Goal: Task Accomplishment & Management: Manage account settings

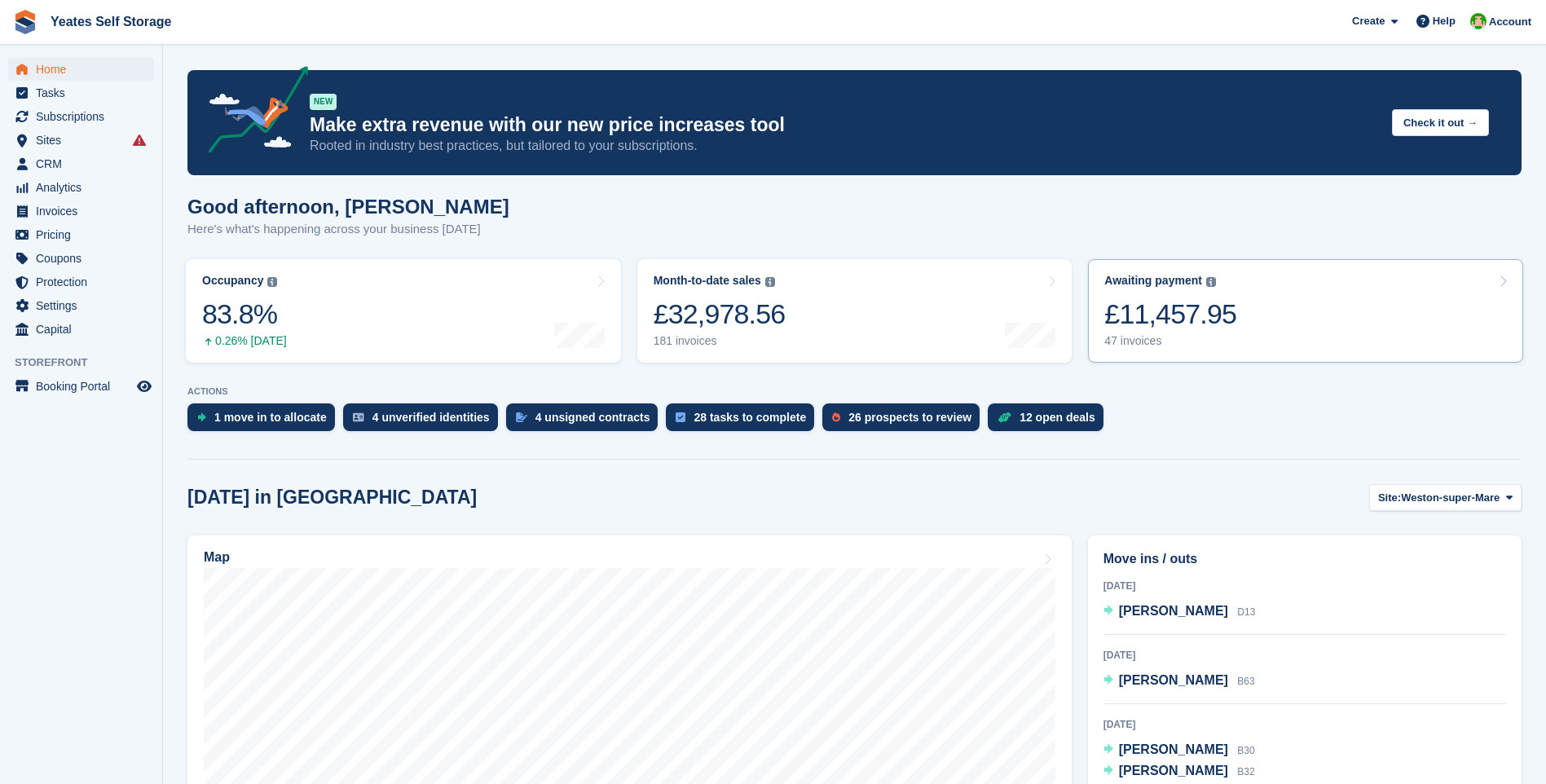
click at [1165, 323] on div "£11,457.95" at bounding box center [1171, 314] width 132 height 33
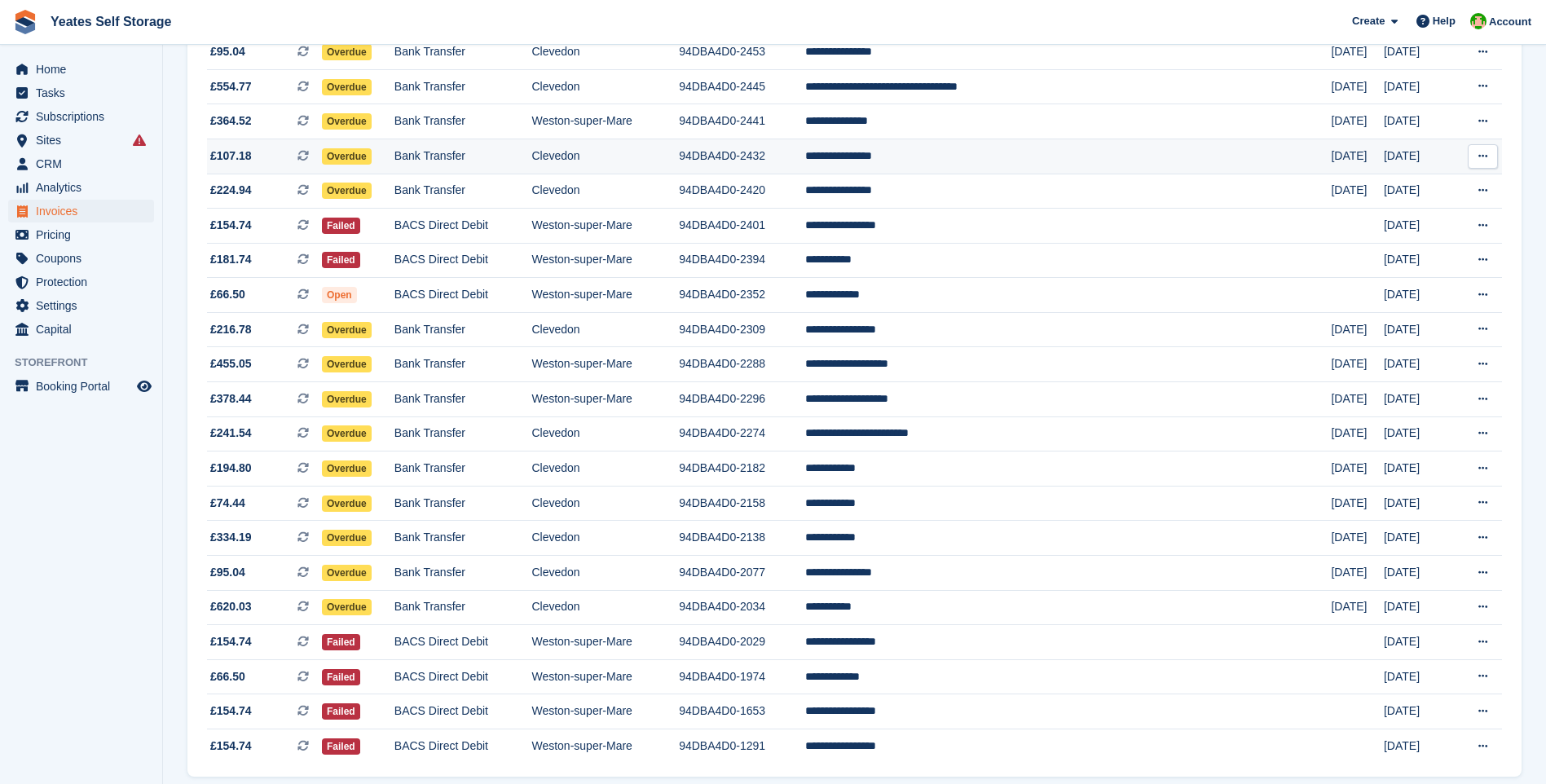
scroll to position [1202, 0]
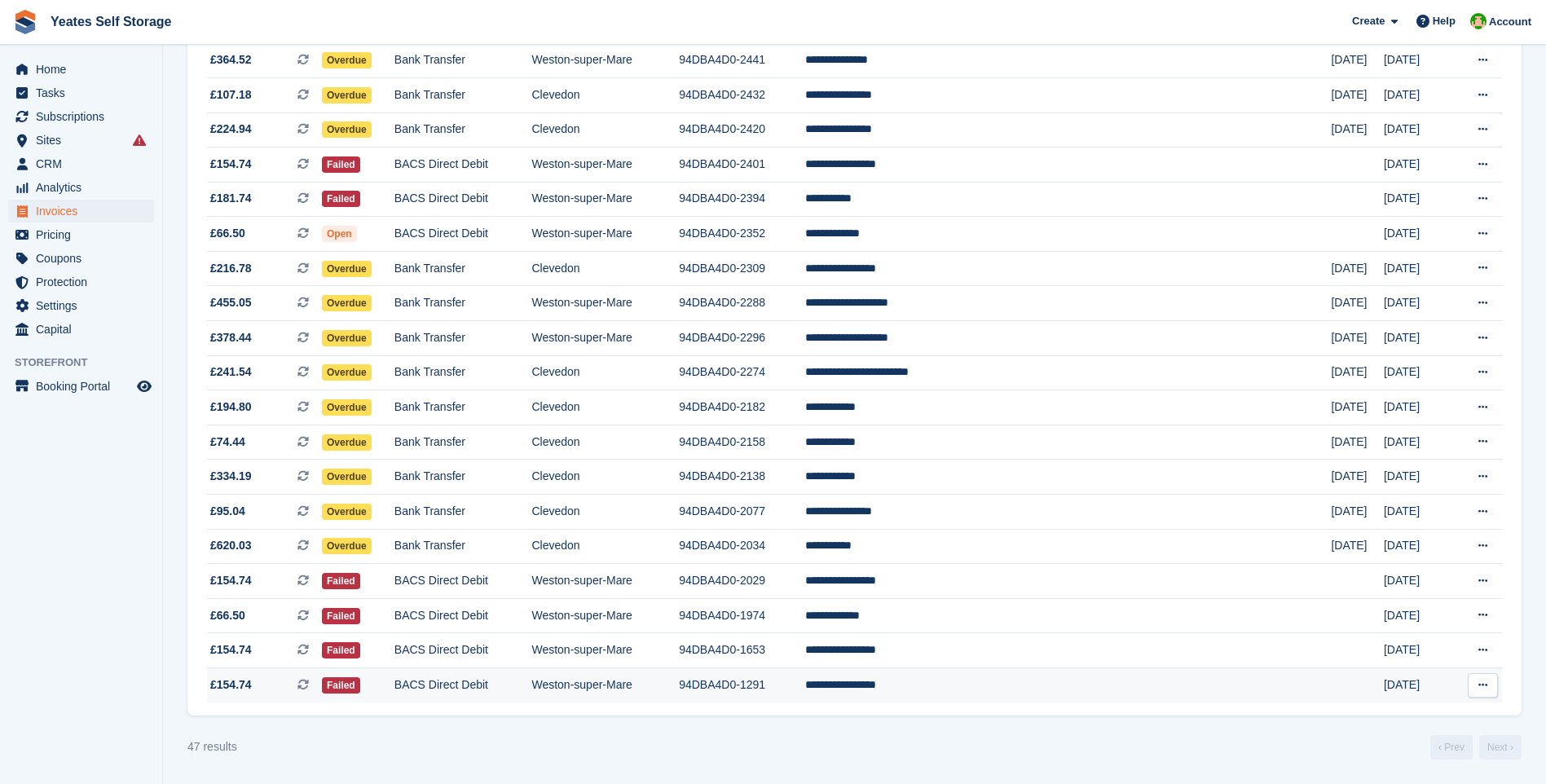
click at [240, 689] on span "£154.74" at bounding box center [232, 685] width 42 height 17
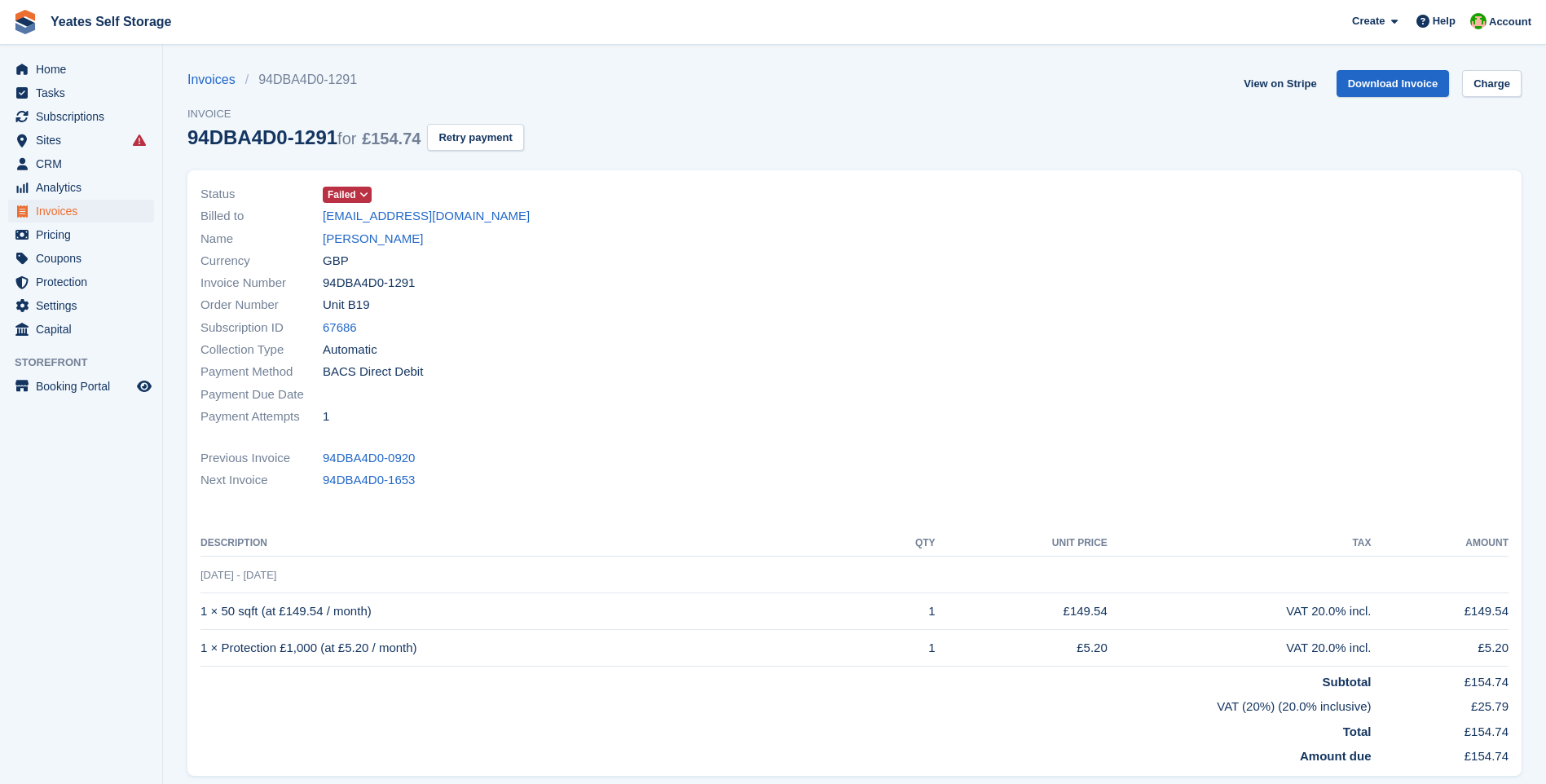
click at [359, 192] on icon at bounding box center [363, 195] width 9 height 9
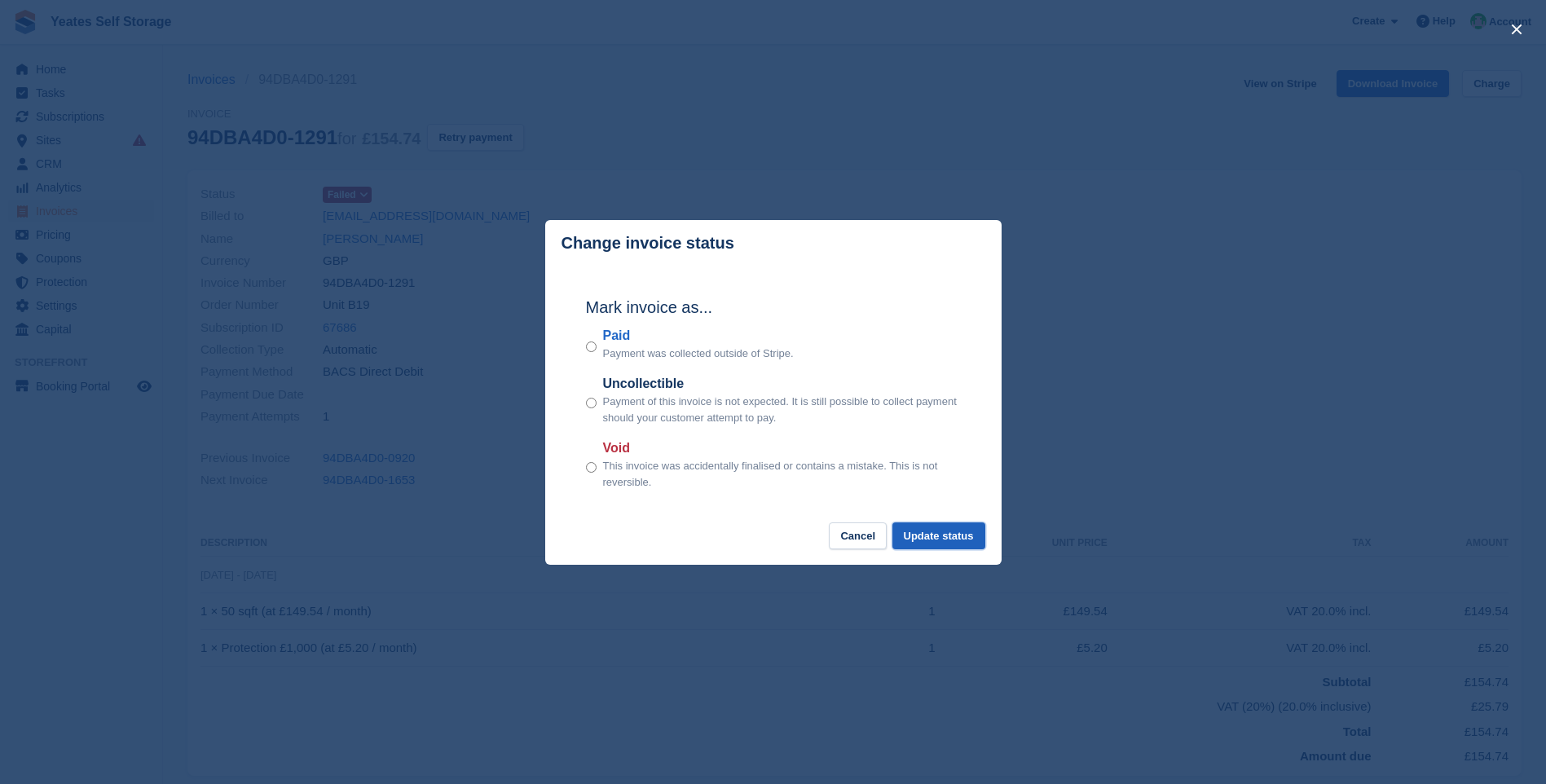
click at [976, 544] on button "Update status" at bounding box center [939, 536] width 93 height 26
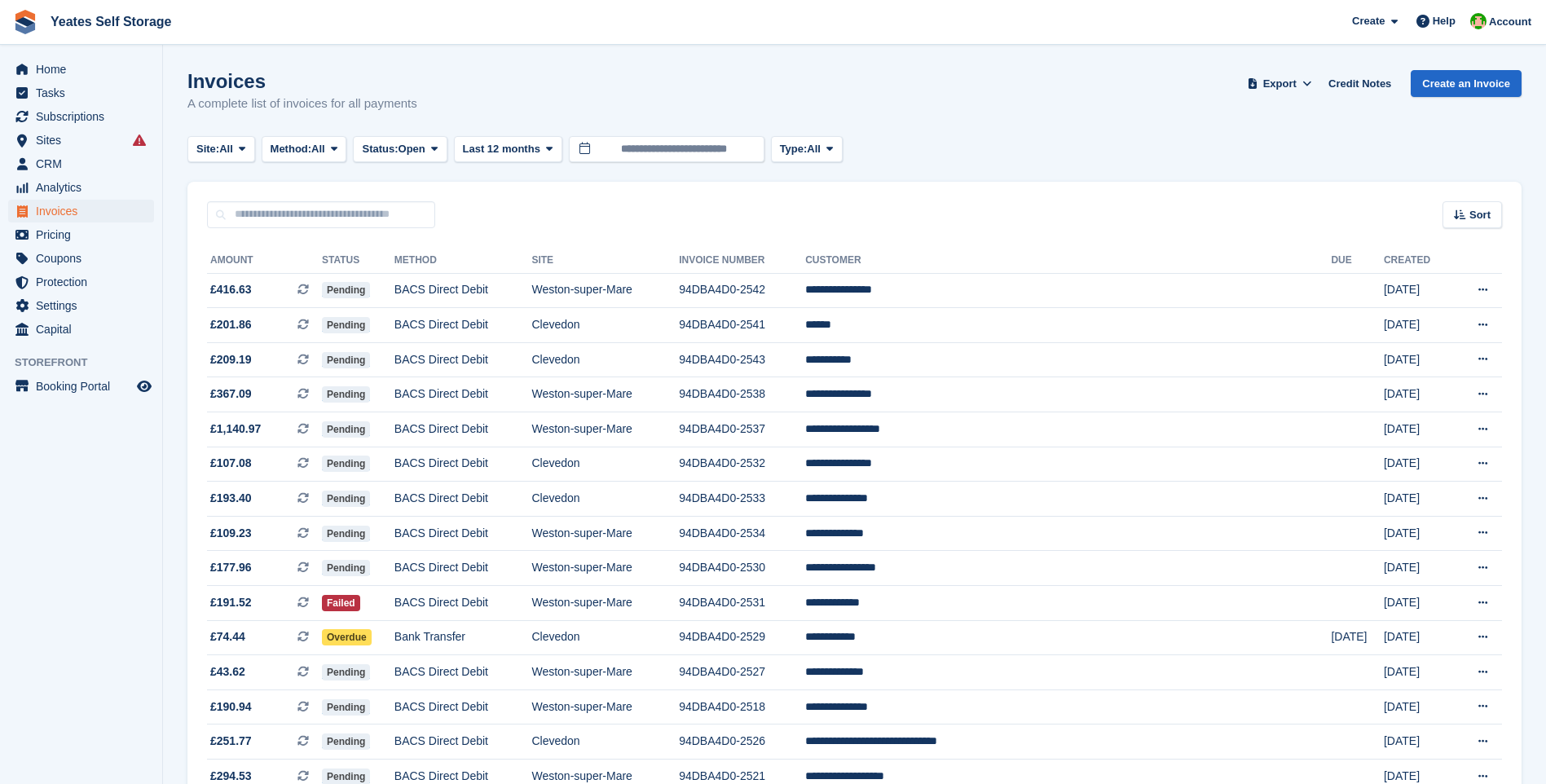
scroll to position [1202, 0]
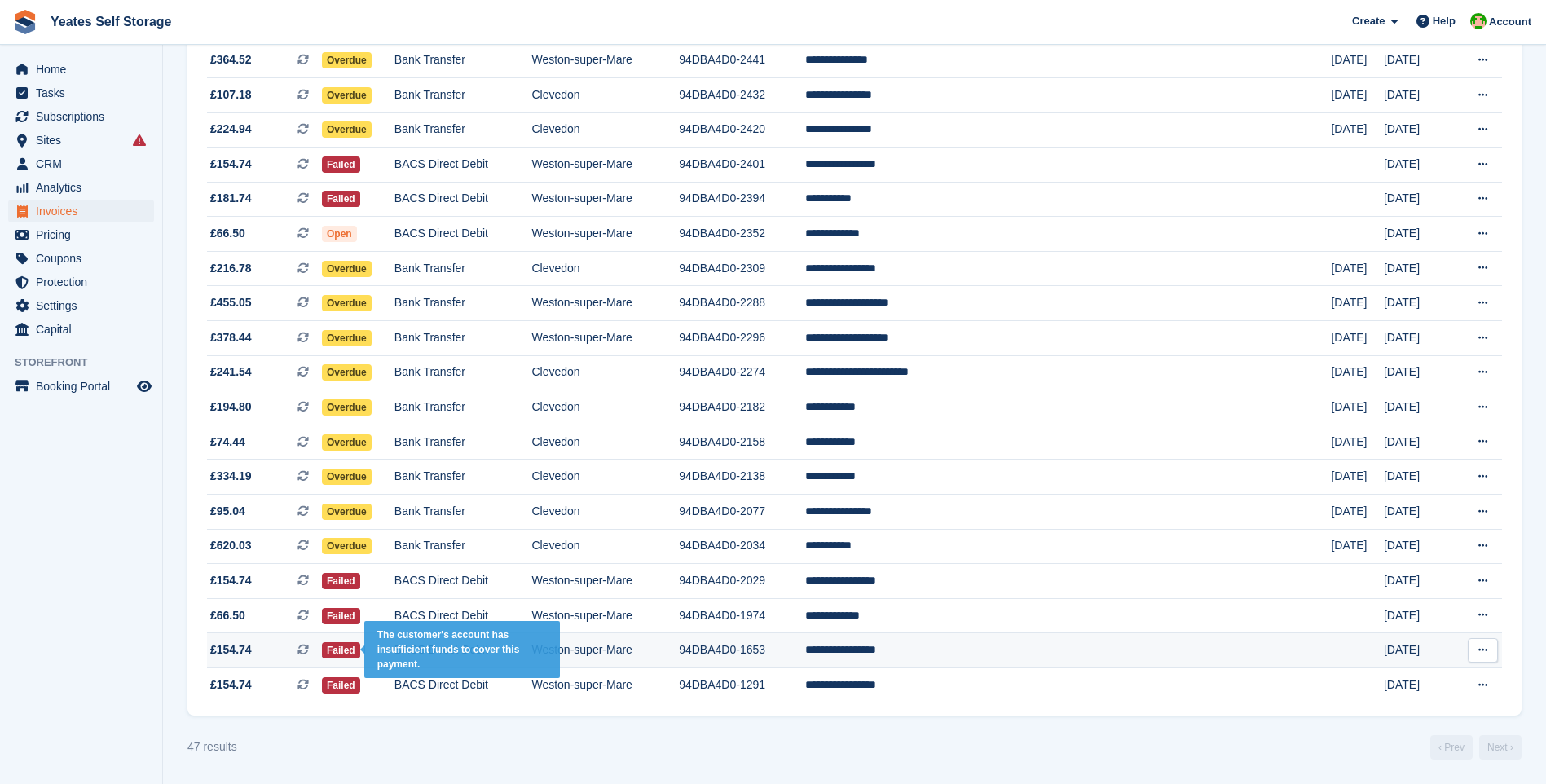
click at [360, 649] on span "Failed" at bounding box center [341, 650] width 39 height 16
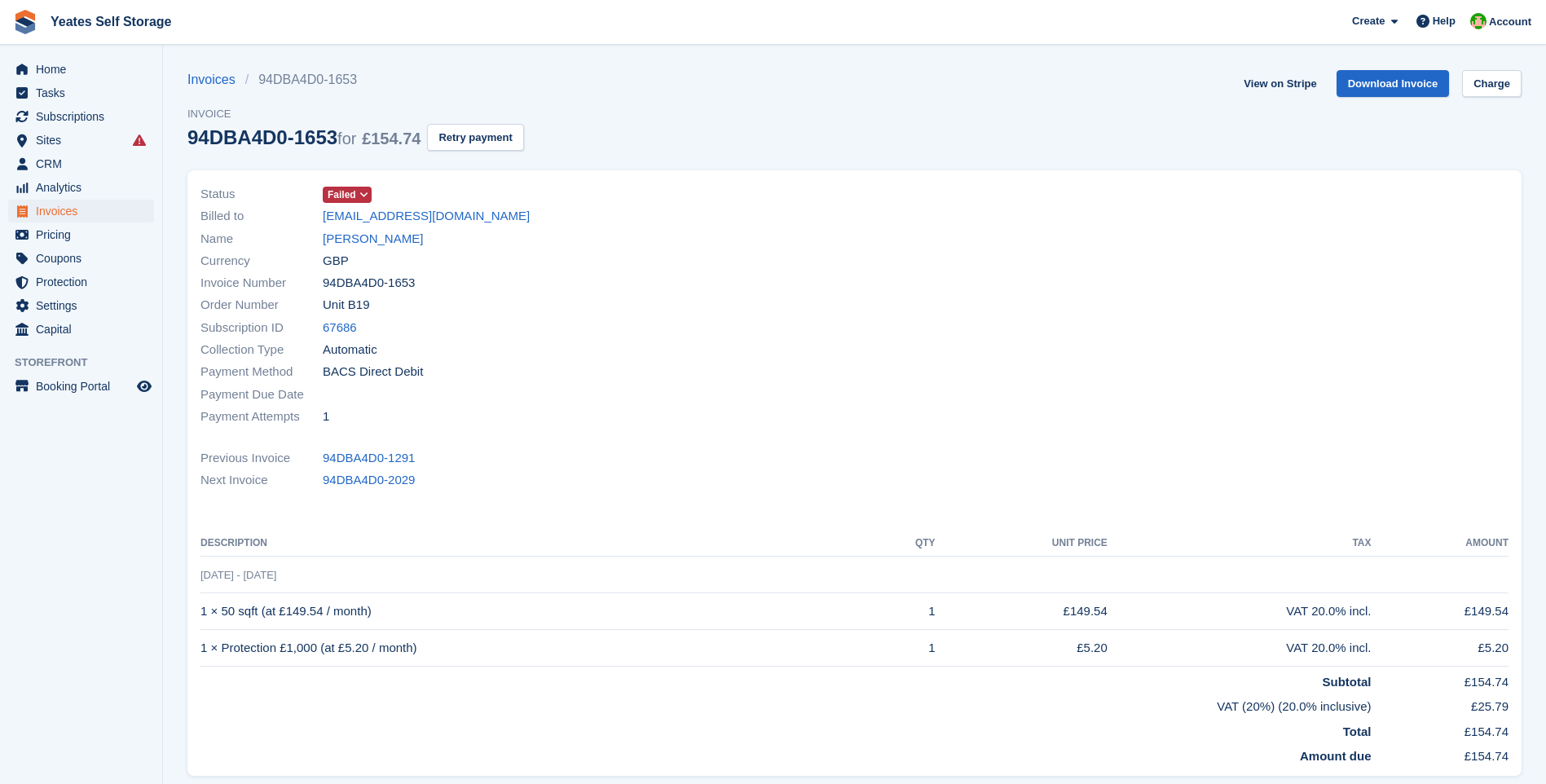
click at [362, 193] on icon at bounding box center [363, 195] width 9 height 9
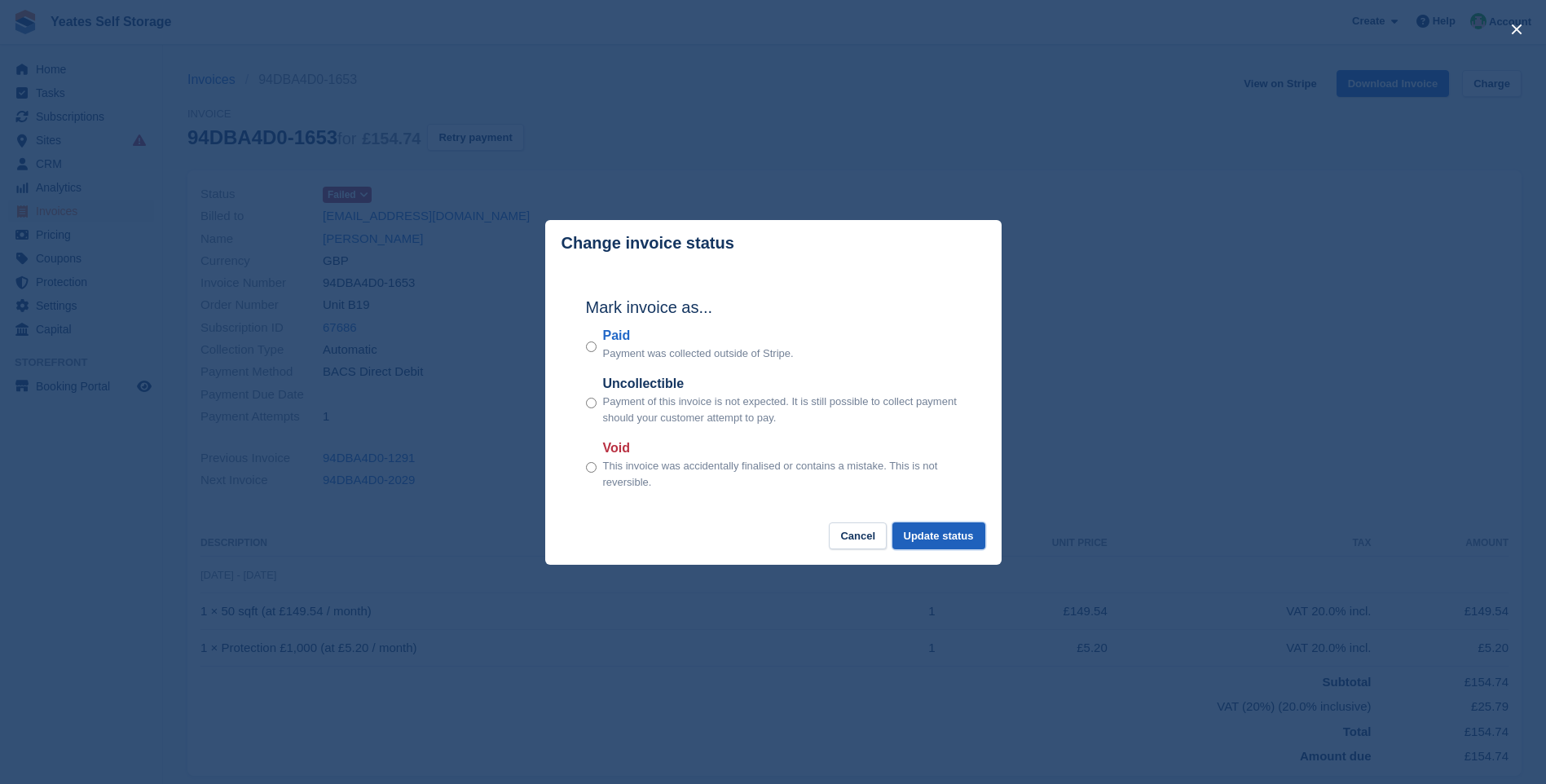
click at [950, 540] on button "Update status" at bounding box center [939, 536] width 93 height 26
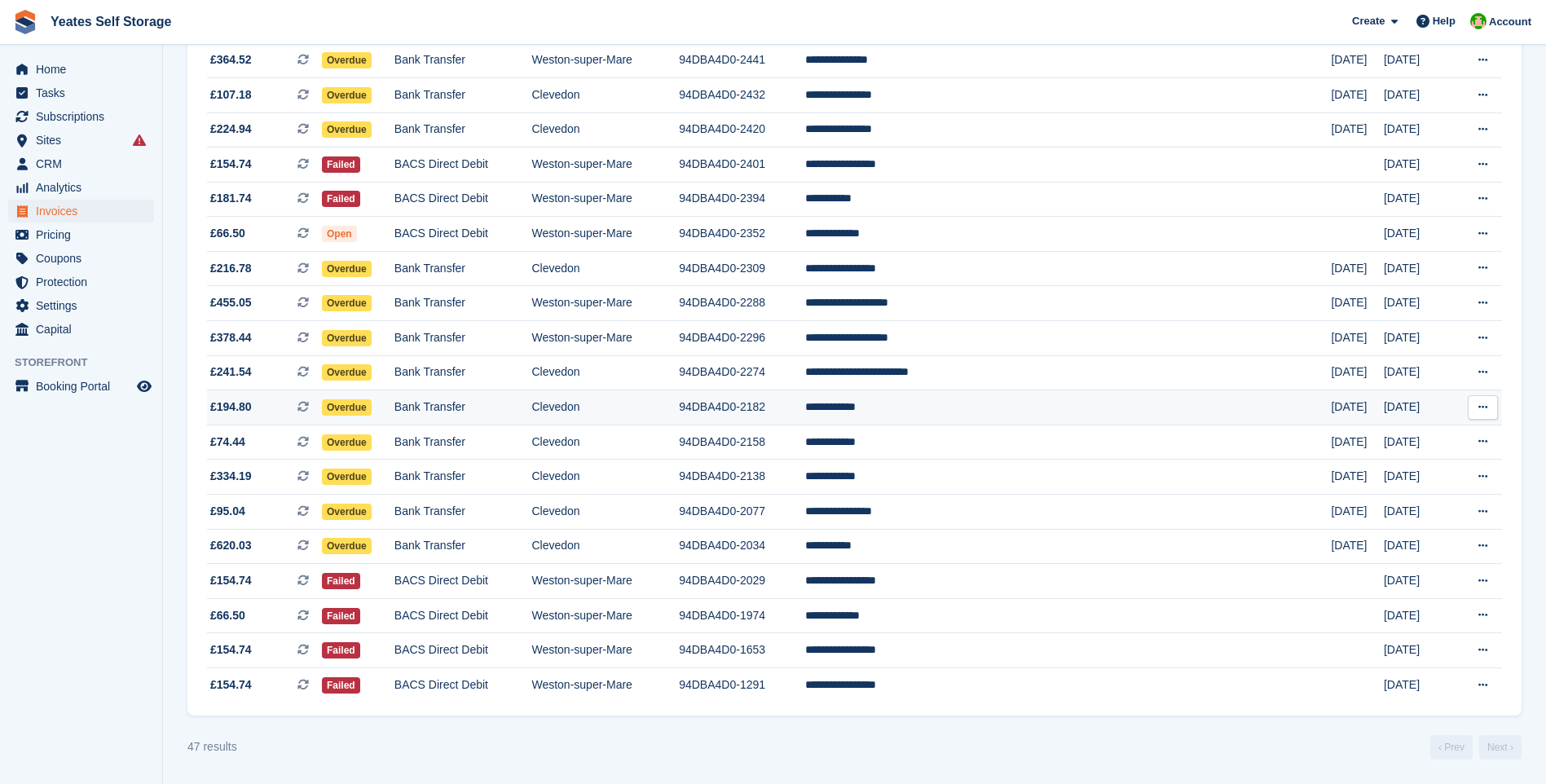
scroll to position [1202, 0]
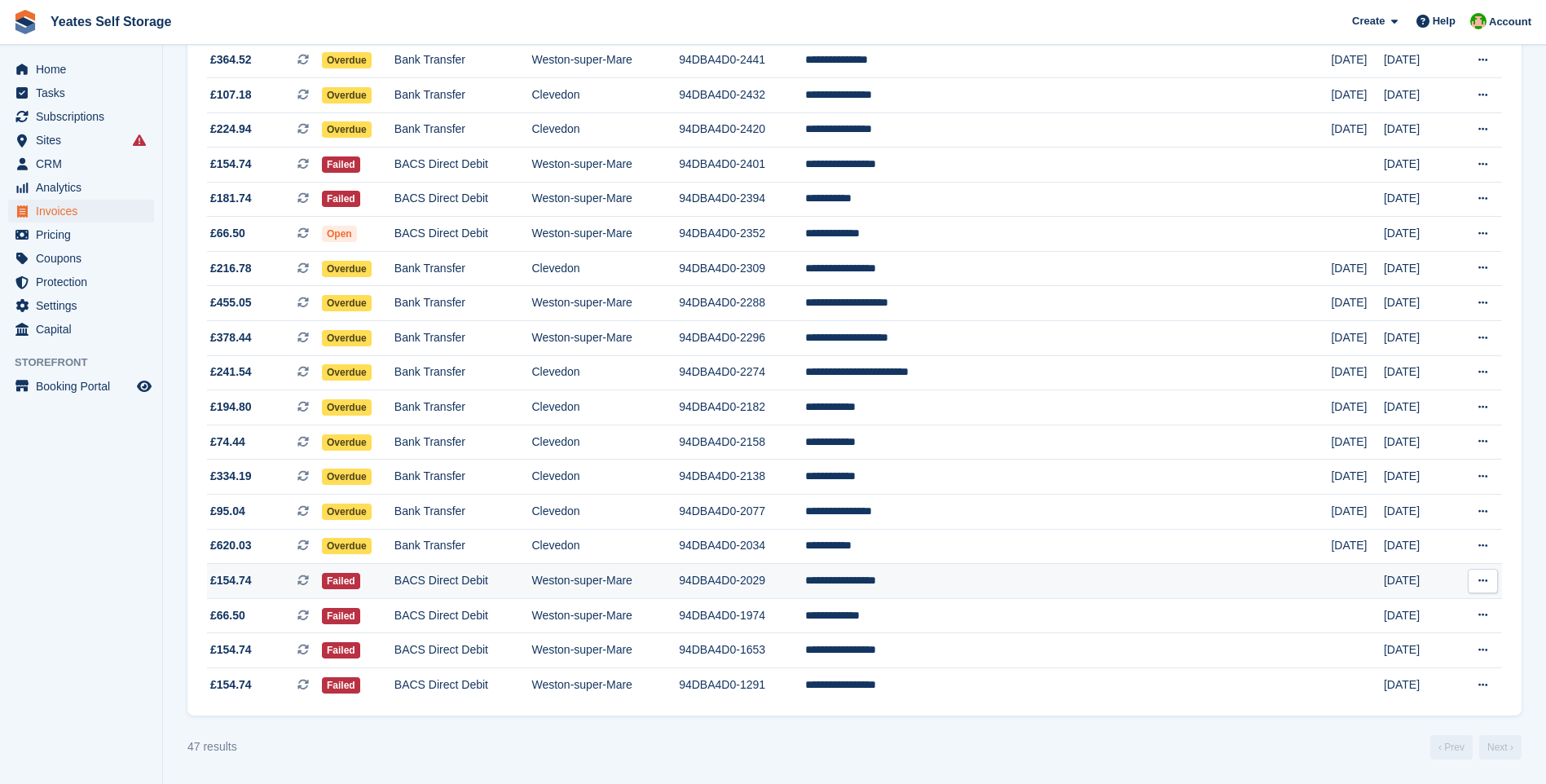
click at [442, 578] on td "BACS Direct Debit" at bounding box center [463, 581] width 138 height 35
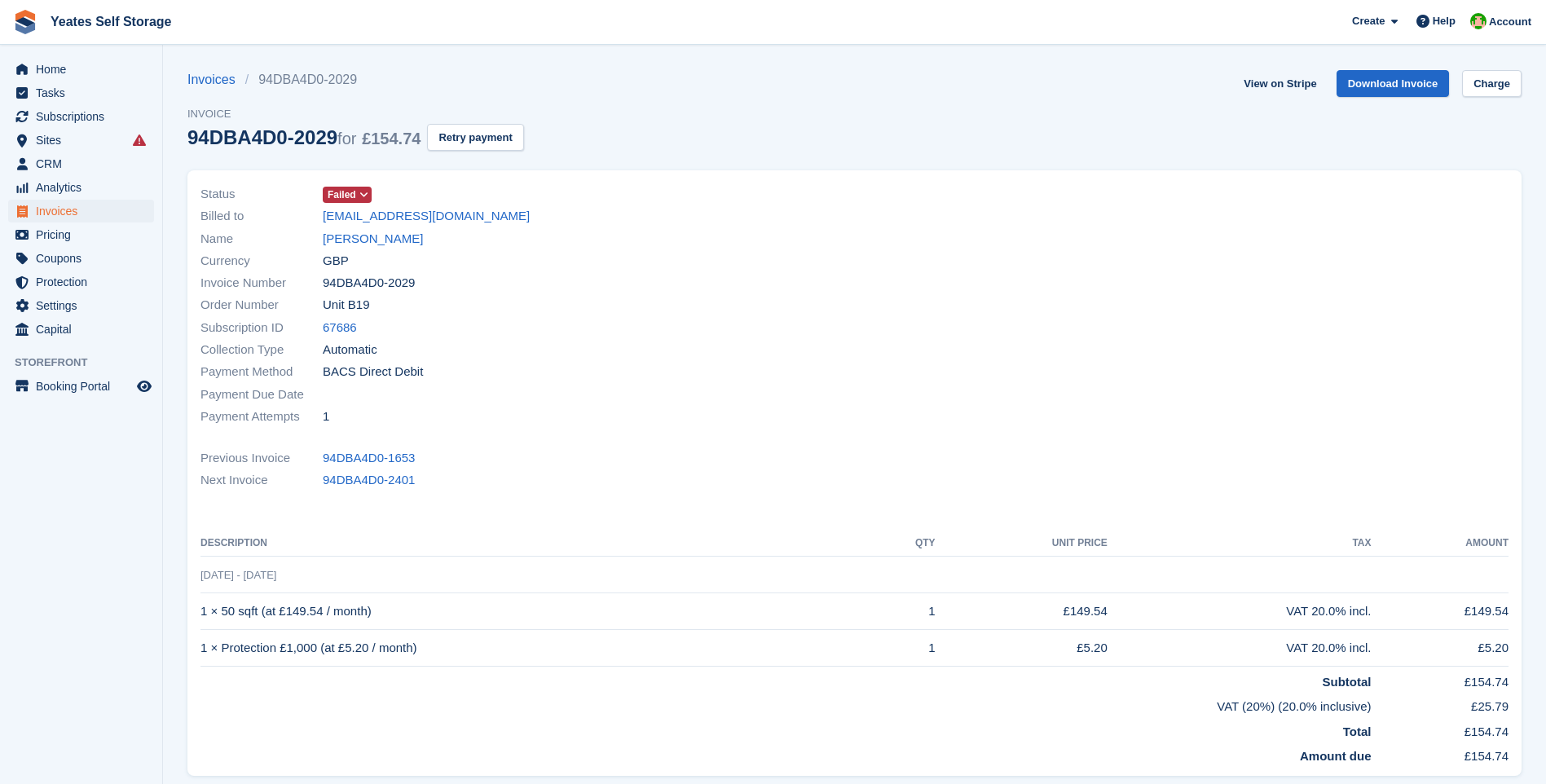
click at [361, 191] on icon at bounding box center [363, 195] width 9 height 9
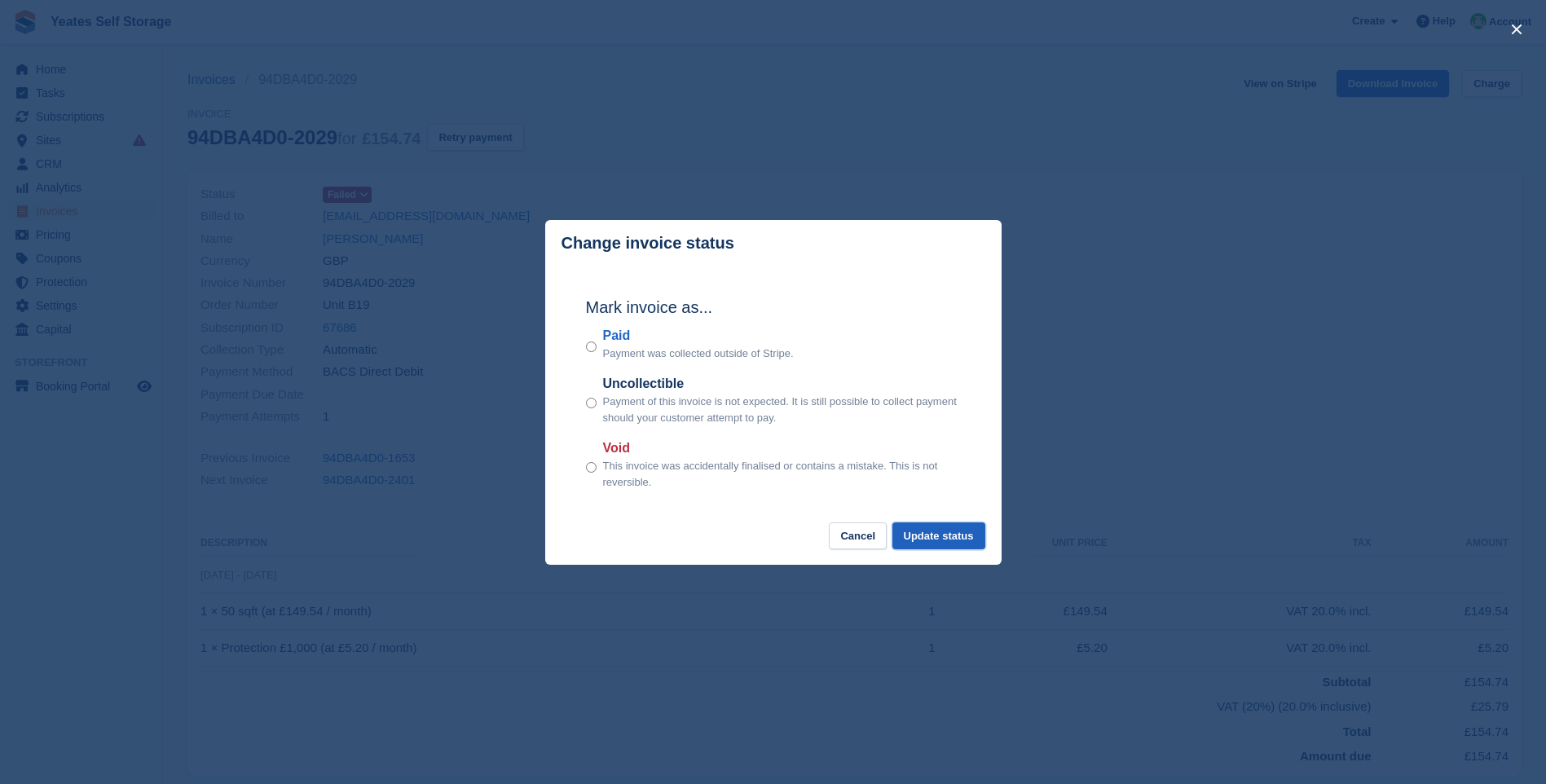
drag, startPoint x: 964, startPoint y: 540, endPoint x: 913, endPoint y: 534, distance: 51.4
click at [961, 541] on button "Update status" at bounding box center [939, 536] width 93 height 26
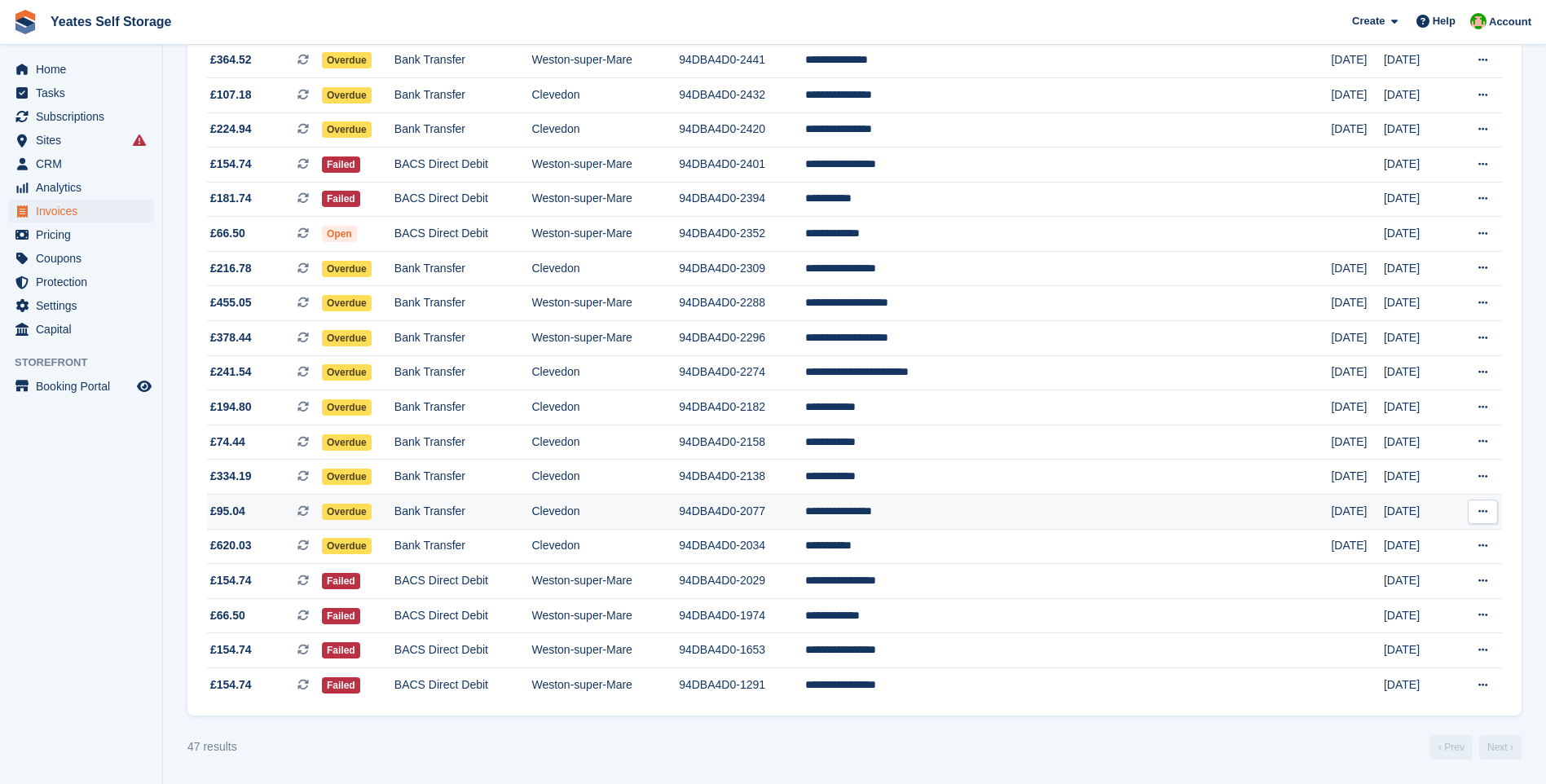
scroll to position [1202, 0]
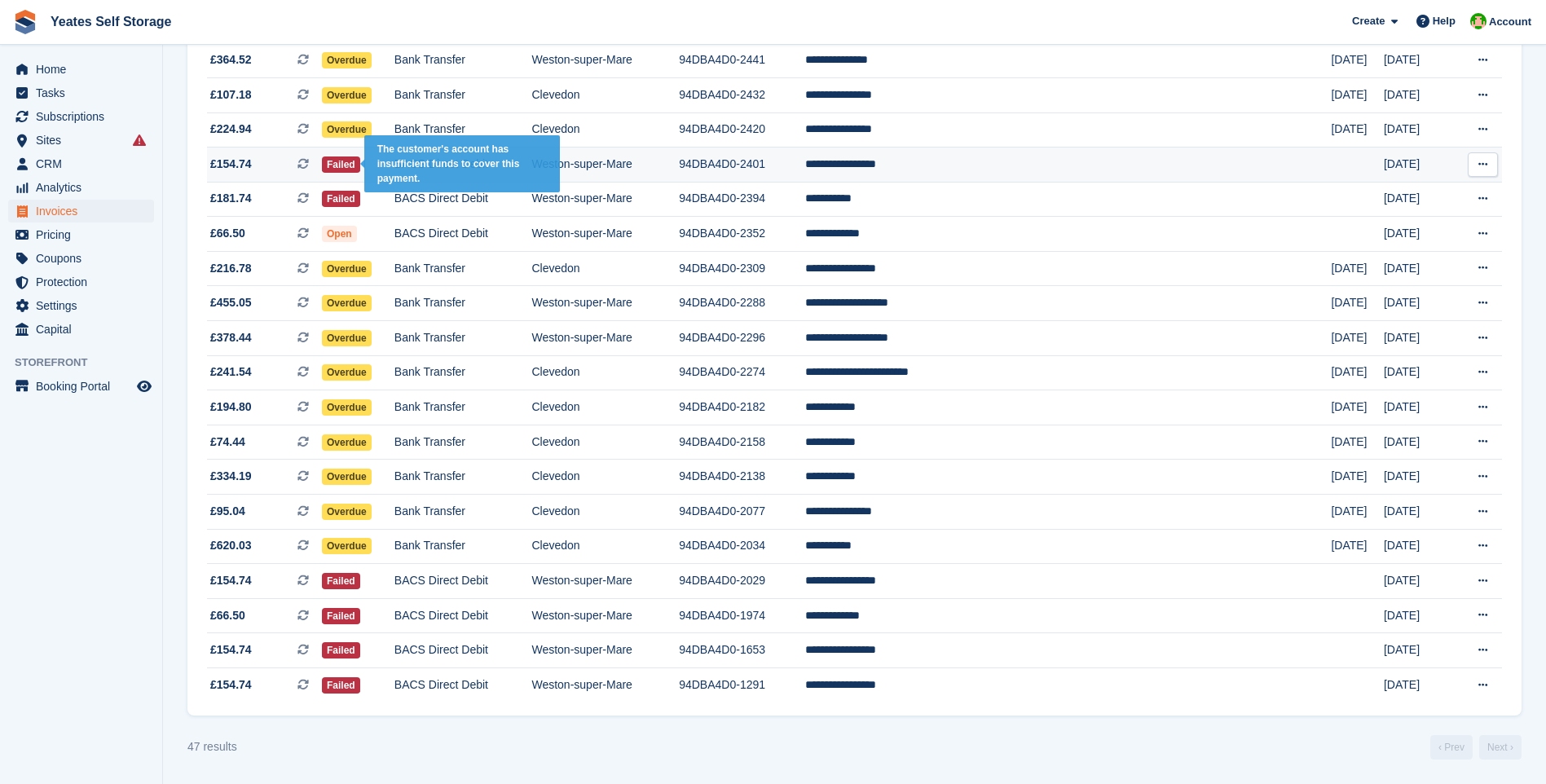
click at [351, 167] on span "Failed" at bounding box center [341, 164] width 39 height 16
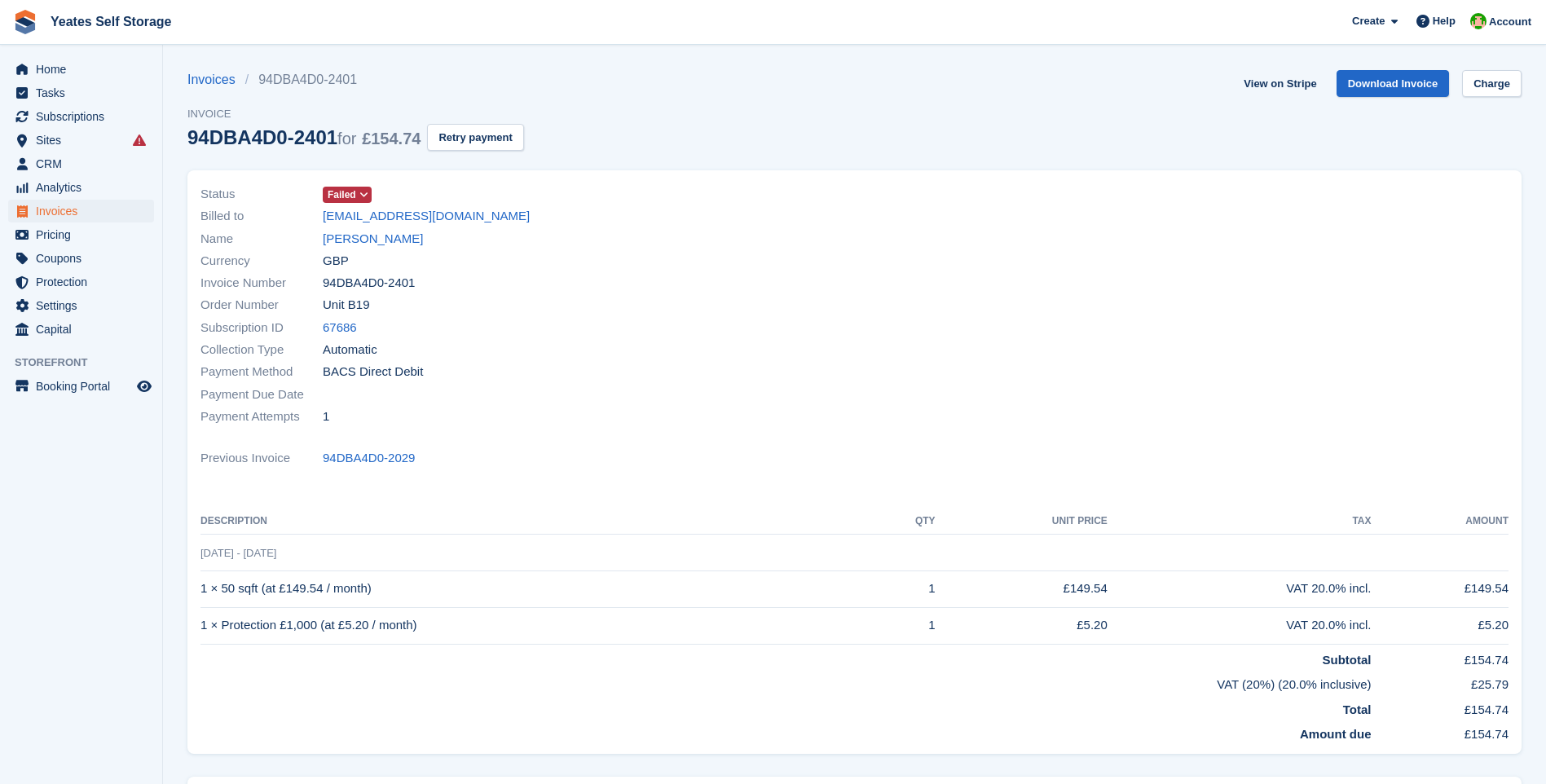
click at [360, 193] on icon at bounding box center [363, 195] width 9 height 9
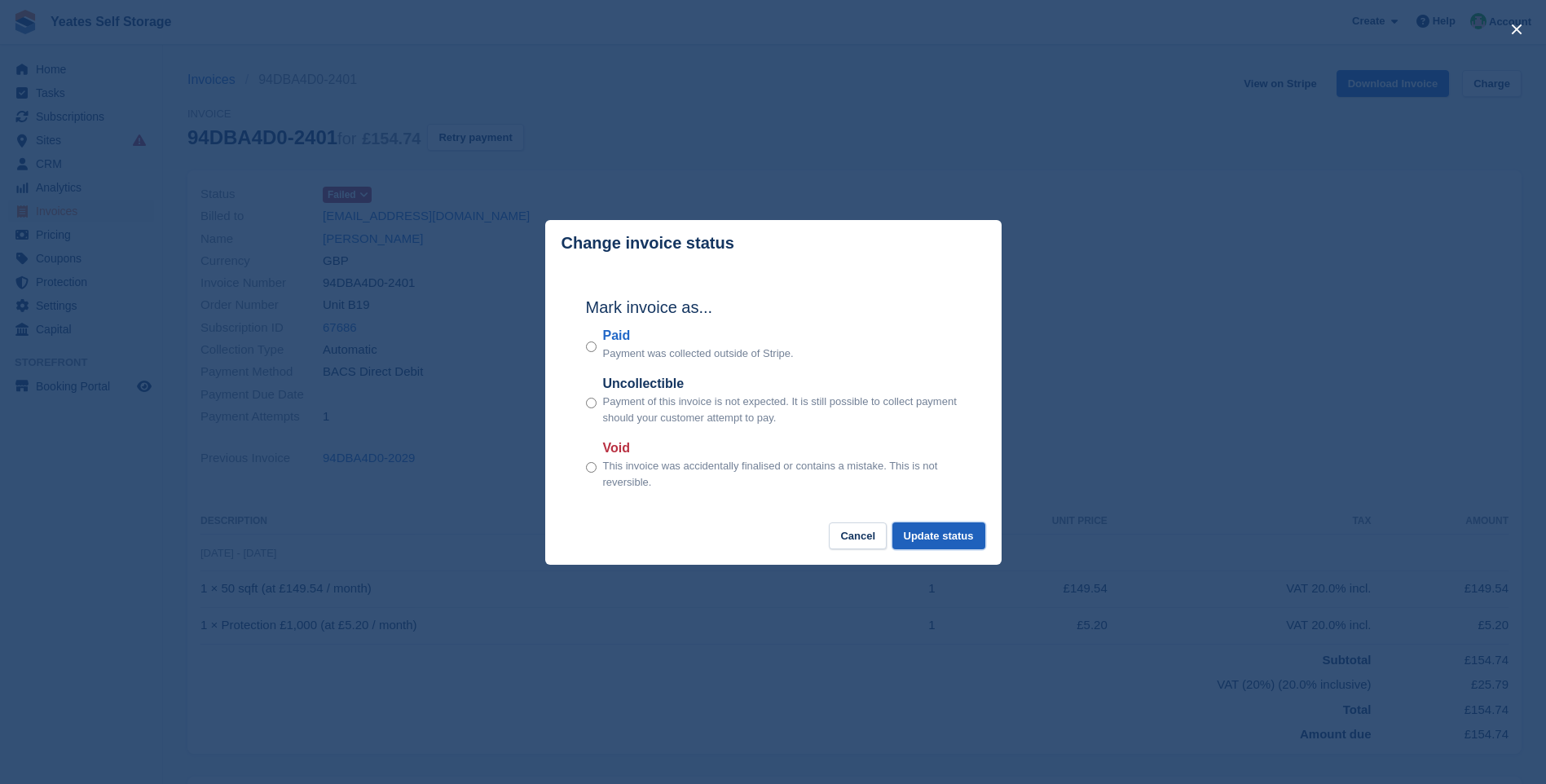
click at [955, 539] on button "Update status" at bounding box center [939, 536] width 93 height 26
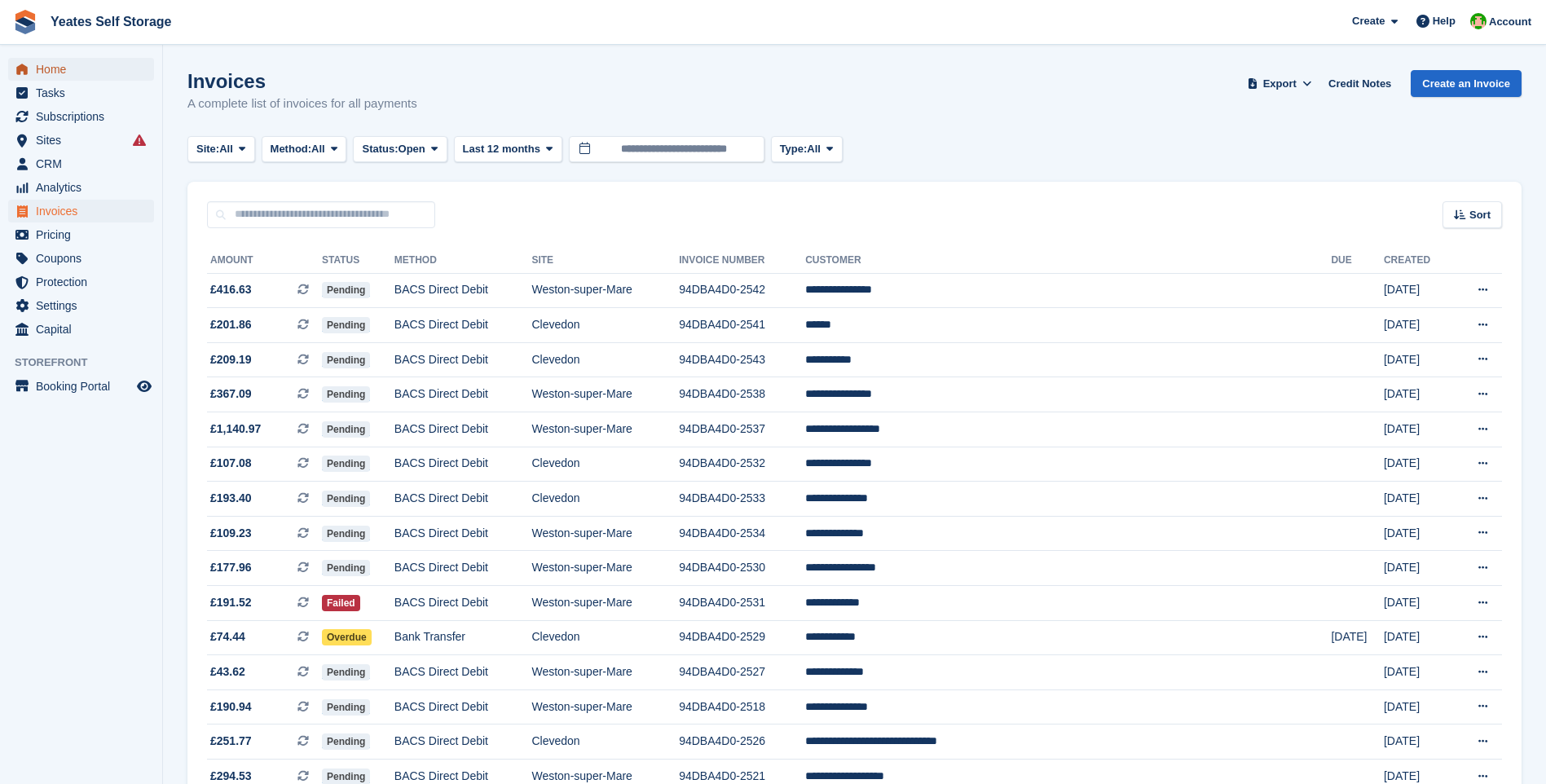
click at [49, 75] on span "Home" at bounding box center [85, 69] width 98 height 23
